Goal: Task Accomplishment & Management: Use online tool/utility

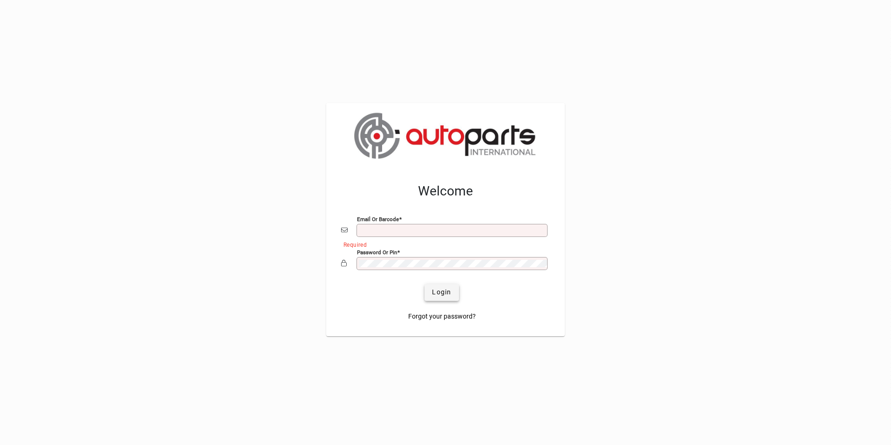
type input "**********"
click at [441, 287] on span "submit" at bounding box center [442, 292] width 34 height 22
